Goal: Complete application form: Complete application form

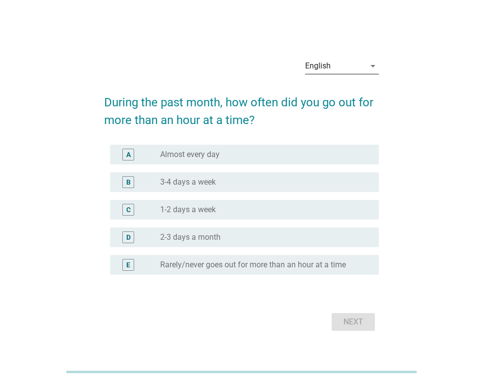
click at [335, 68] on div "English" at bounding box center [335, 66] width 60 height 16
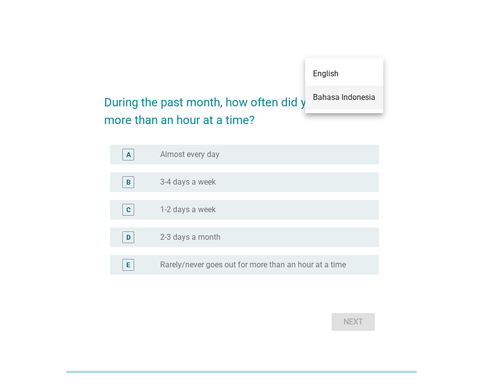
click at [340, 98] on div "Bahasa Indonesia" at bounding box center [344, 97] width 62 height 12
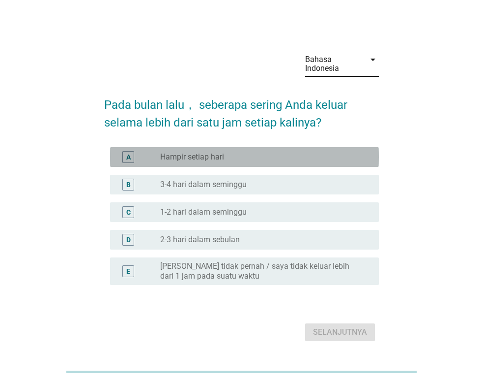
click at [249, 155] on div "radio_button_unchecked Hampir setiap hari" at bounding box center [261, 157] width 203 height 10
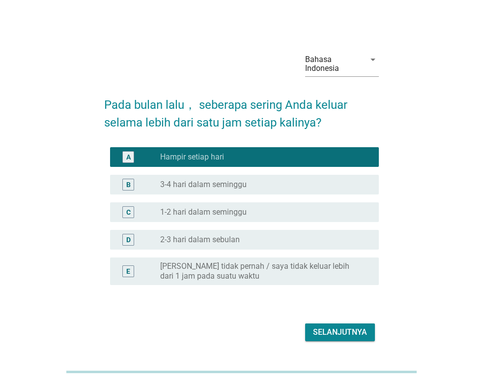
click at [353, 336] on div "Selanjutnya" at bounding box center [340, 332] width 54 height 12
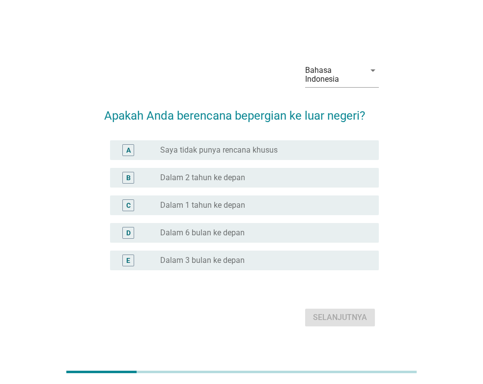
click at [277, 266] on div "E radio_button_unchecked Dalam 3 bulan ke depan" at bounding box center [244, 260] width 269 height 20
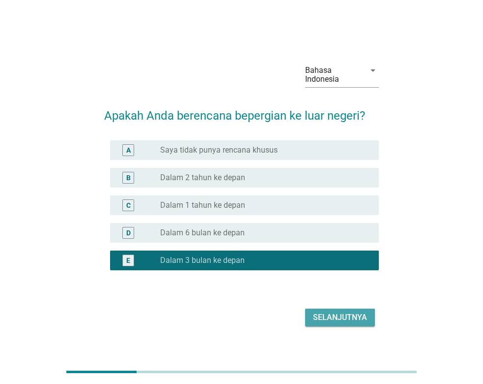
click at [326, 314] on div "Selanjutnya" at bounding box center [340, 317] width 54 height 12
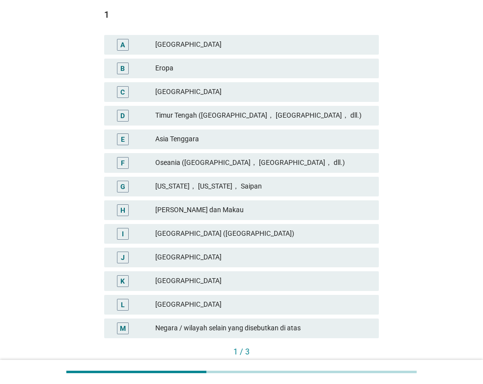
scroll to position [201, 0]
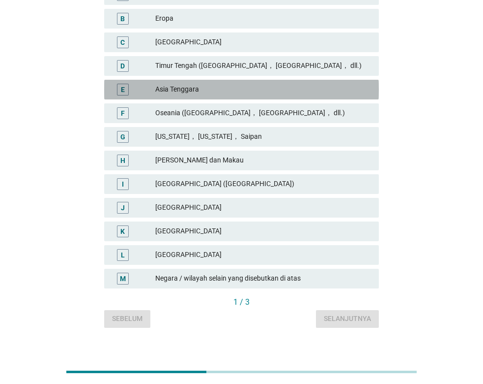
click at [191, 89] on div "Asia Tenggara" at bounding box center [263, 90] width 216 height 12
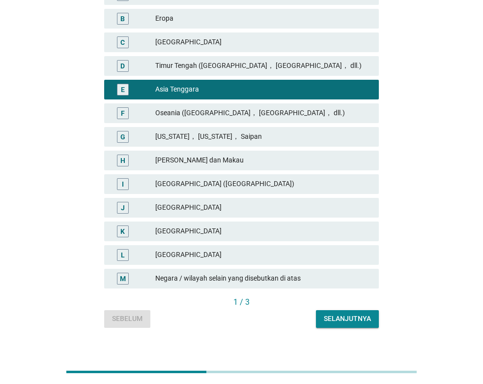
click at [344, 329] on div "Bahasa Indonesia arrow_drop_down Mohon beri tahu kami hingga 3 negara/wilayah y…" at bounding box center [241, 85] width 291 height 500
click at [345, 318] on div "Selanjutnya" at bounding box center [347, 318] width 47 height 10
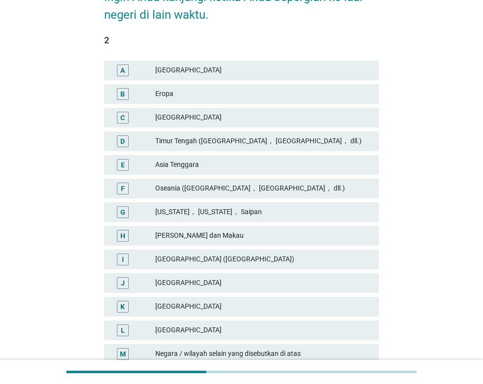
scroll to position [150, 0]
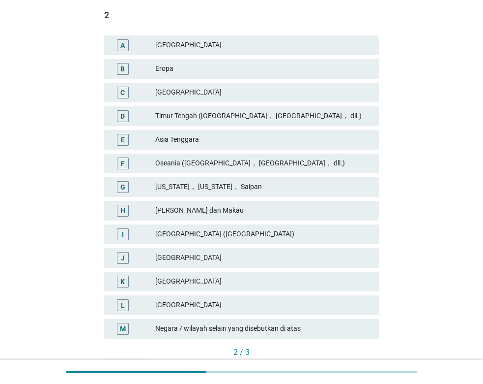
click at [210, 145] on div "Asia Tenggara" at bounding box center [263, 140] width 216 height 12
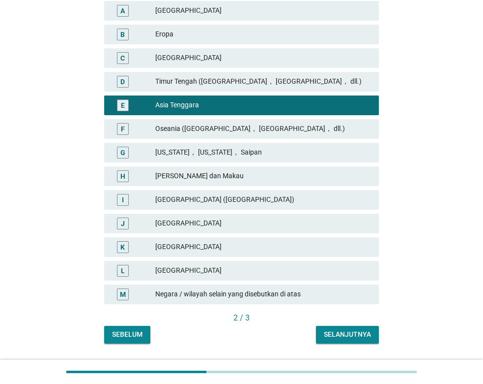
scroll to position [201, 0]
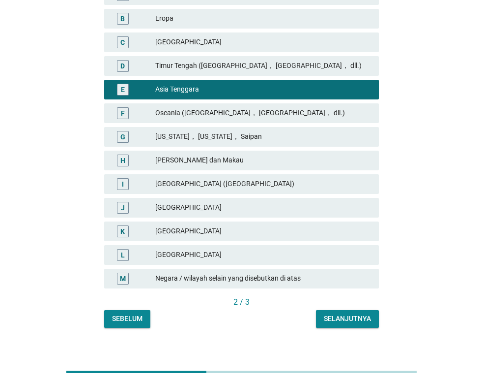
click at [333, 313] on div "Selanjutnya" at bounding box center [347, 318] width 47 height 10
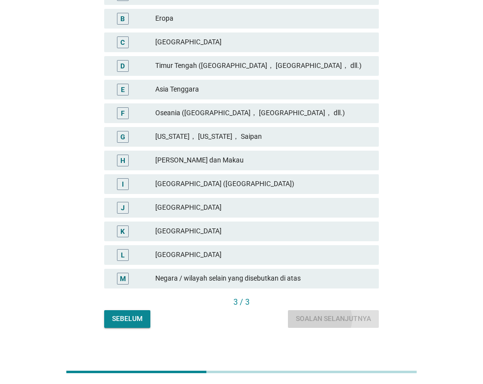
scroll to position [0, 0]
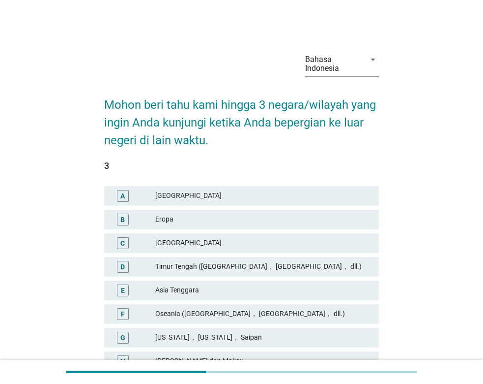
click at [209, 284] on div "Asia Tenggara" at bounding box center [263, 290] width 216 height 12
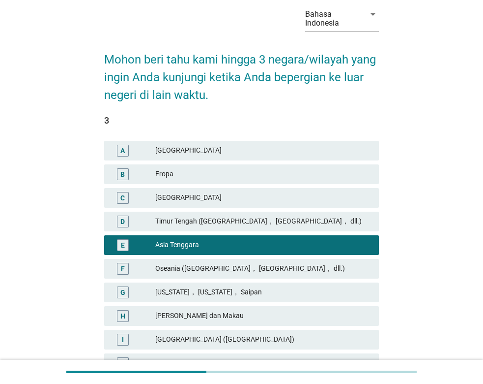
scroll to position [150, 0]
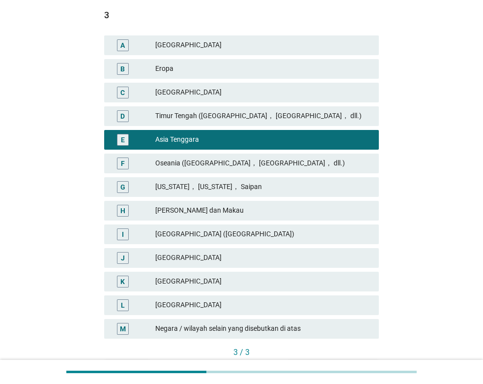
click at [253, 211] on div "[PERSON_NAME] dan Makau" at bounding box center [263, 211] width 216 height 12
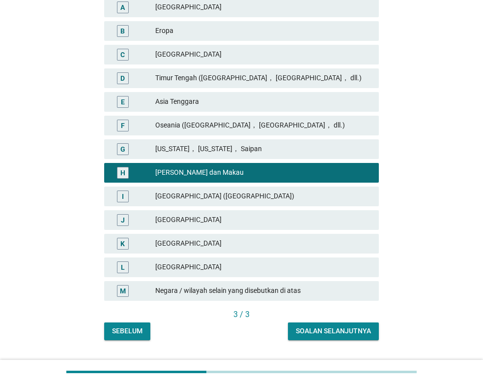
scroll to position [212, 0]
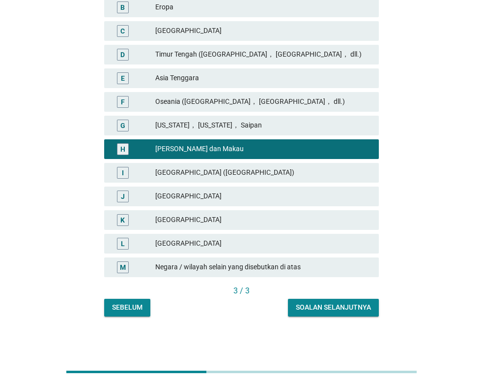
click at [334, 309] on div "Soalan selanjutnya" at bounding box center [333, 307] width 75 height 10
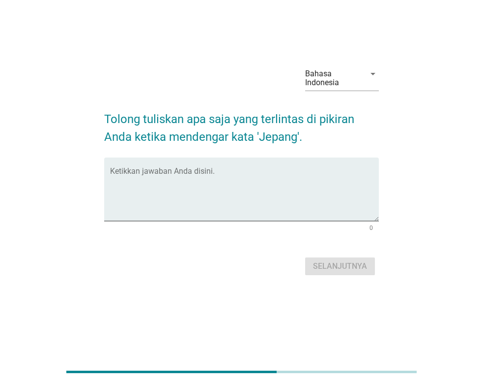
scroll to position [0, 0]
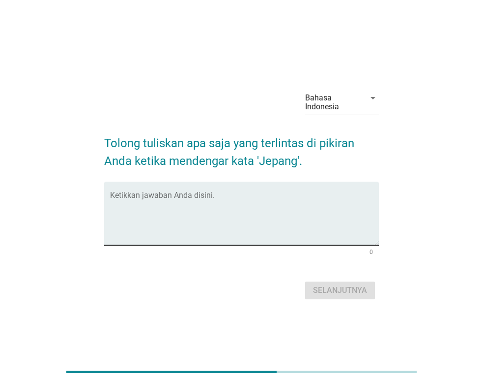
click at [333, 222] on textarea "Ketikkan jawaban Anda disini." at bounding box center [244, 219] width 269 height 52
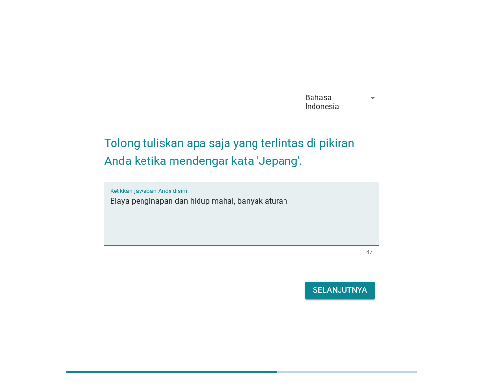
click at [272, 197] on textarea "Biaya penginapan dan hidup mahal, banyak aturan" at bounding box center [244, 219] width 269 height 52
type textarea "Biaya penginapan dan hidup mahal, banyak potensi gegar budaya apalagi kalau ga …"
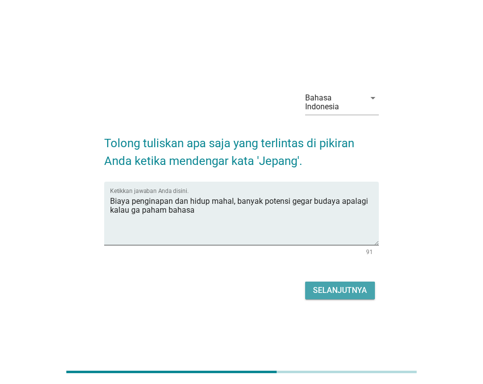
click at [323, 293] on div "Selanjutnya" at bounding box center [340, 290] width 54 height 12
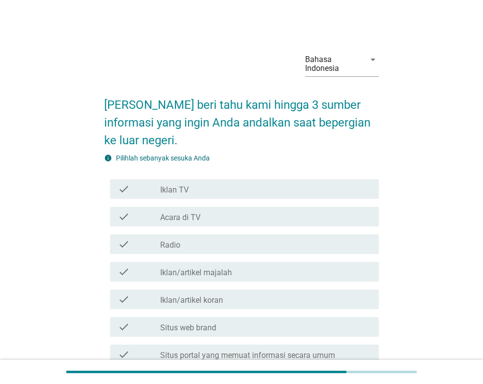
scroll to position [100, 0]
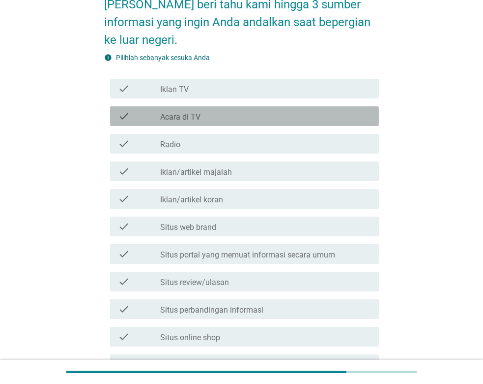
click at [191, 118] on label "Acara di TV" at bounding box center [180, 117] width 40 height 10
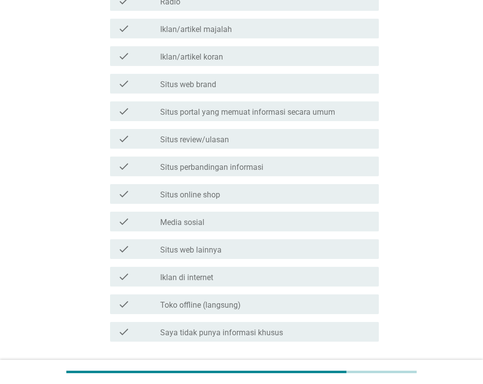
scroll to position [251, 0]
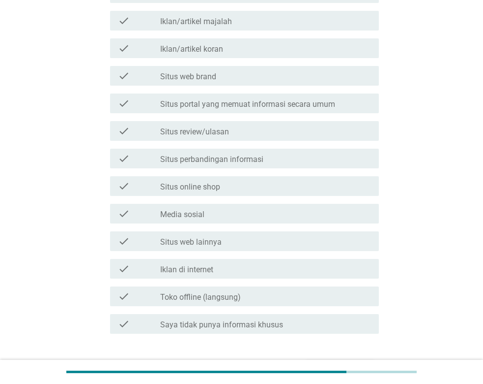
click at [231, 212] on div "check_box_outline_blank Media sosial" at bounding box center [265, 214] width 211 height 12
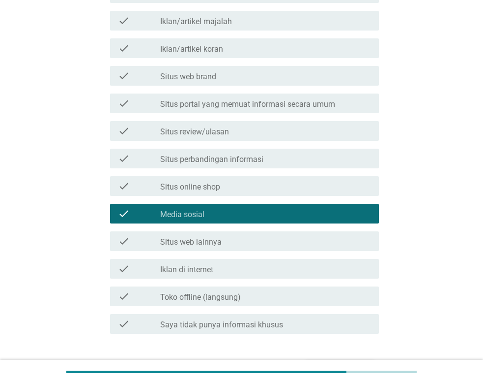
click at [238, 149] on div "check check_box_outline_blank Situs perbandingan informasi" at bounding box center [244, 159] width 269 height 20
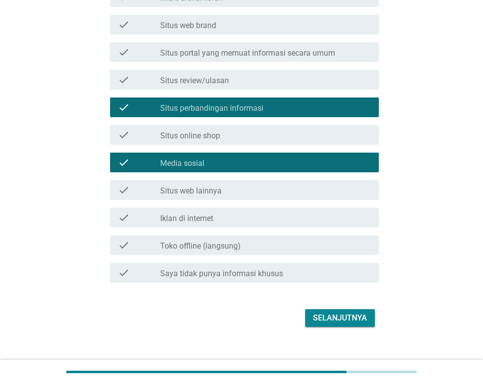
scroll to position [315, 0]
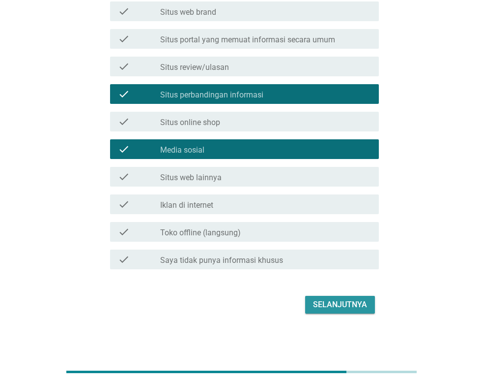
drag, startPoint x: 373, startPoint y: 300, endPoint x: 361, endPoint y: 303, distance: 12.8
click at [369, 300] on button "Selanjutnya" at bounding box center [340, 305] width 70 height 18
